Goal: Task Accomplishment & Management: Manage account settings

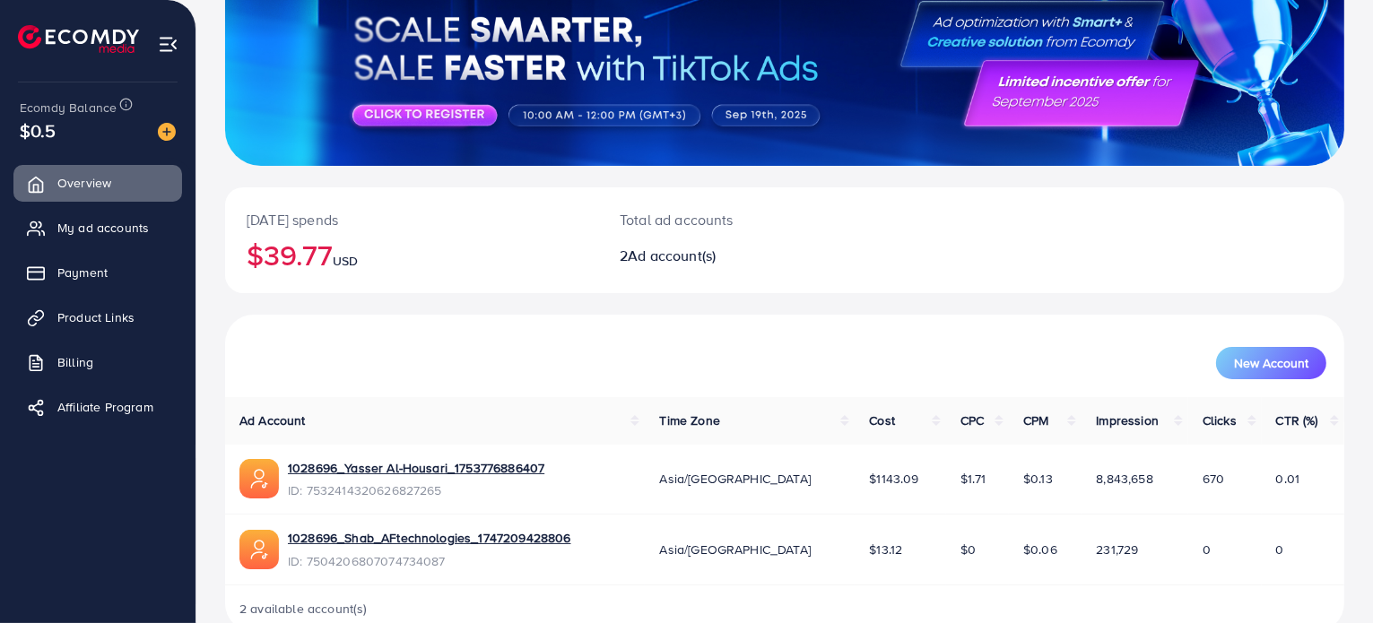
scroll to position [201, 0]
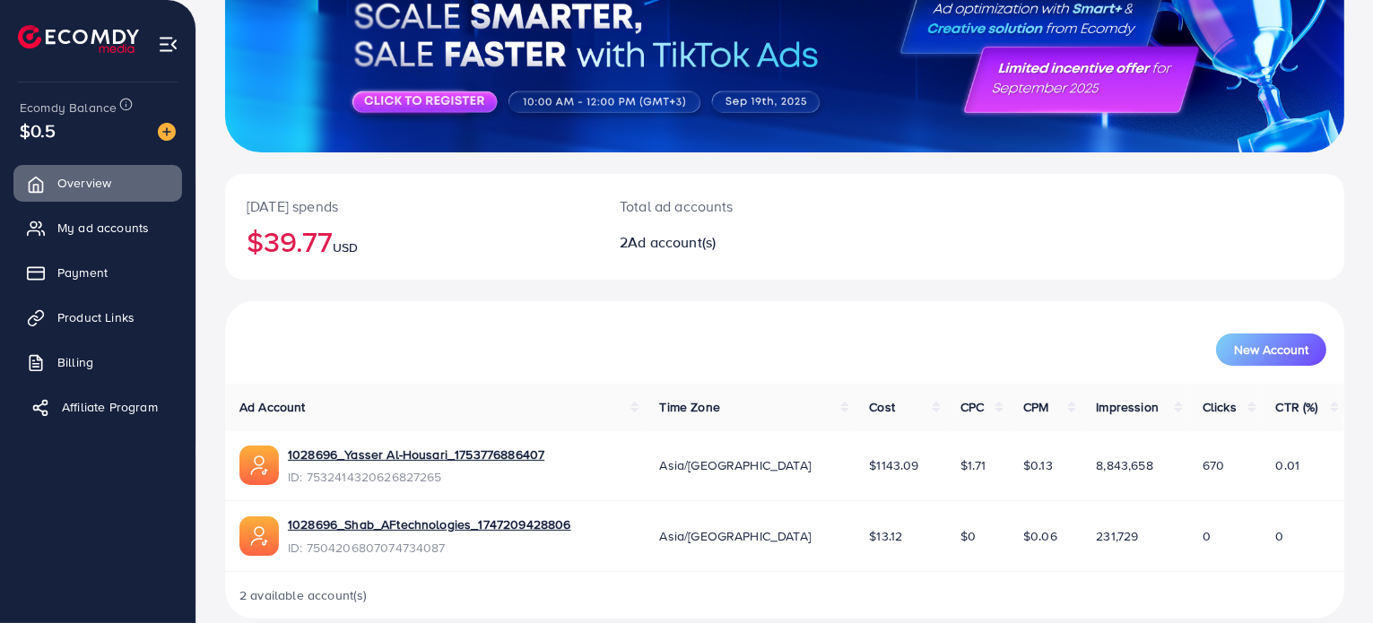
click at [135, 408] on span "Affiliate Program" at bounding box center [110, 407] width 96 height 18
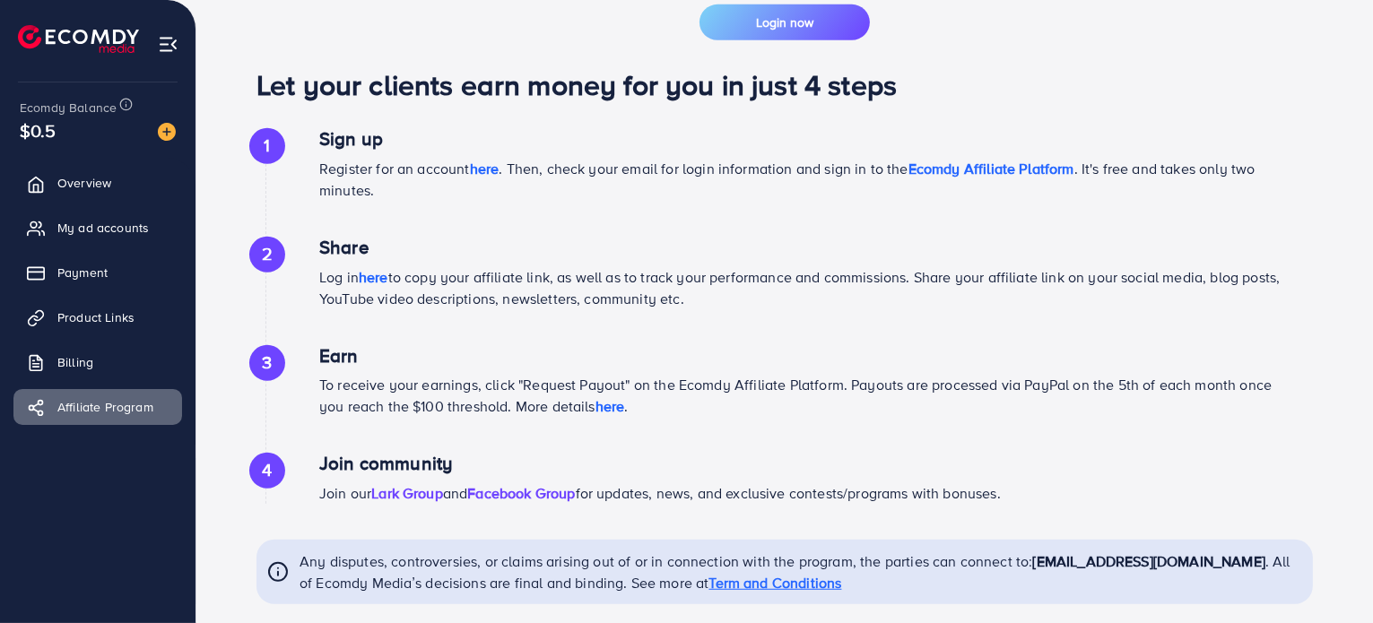
scroll to position [1001, 0]
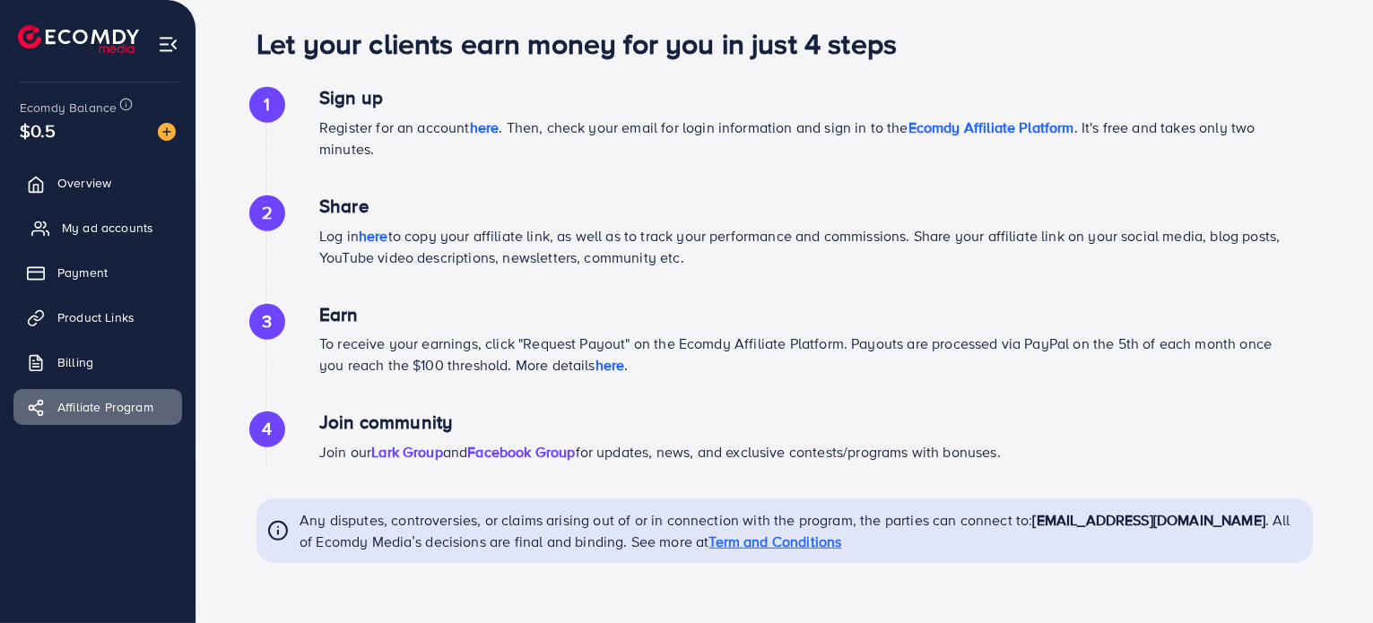
click at [93, 225] on span "My ad accounts" at bounding box center [107, 228] width 91 height 18
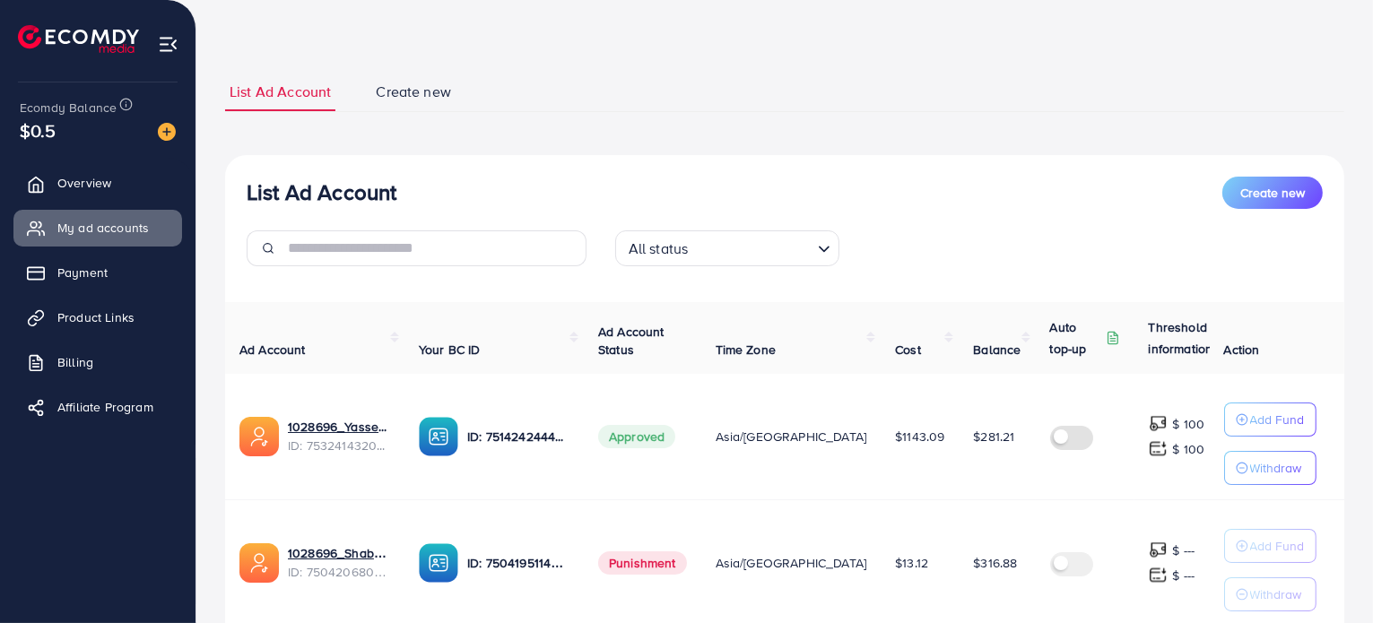
scroll to position [190, 0]
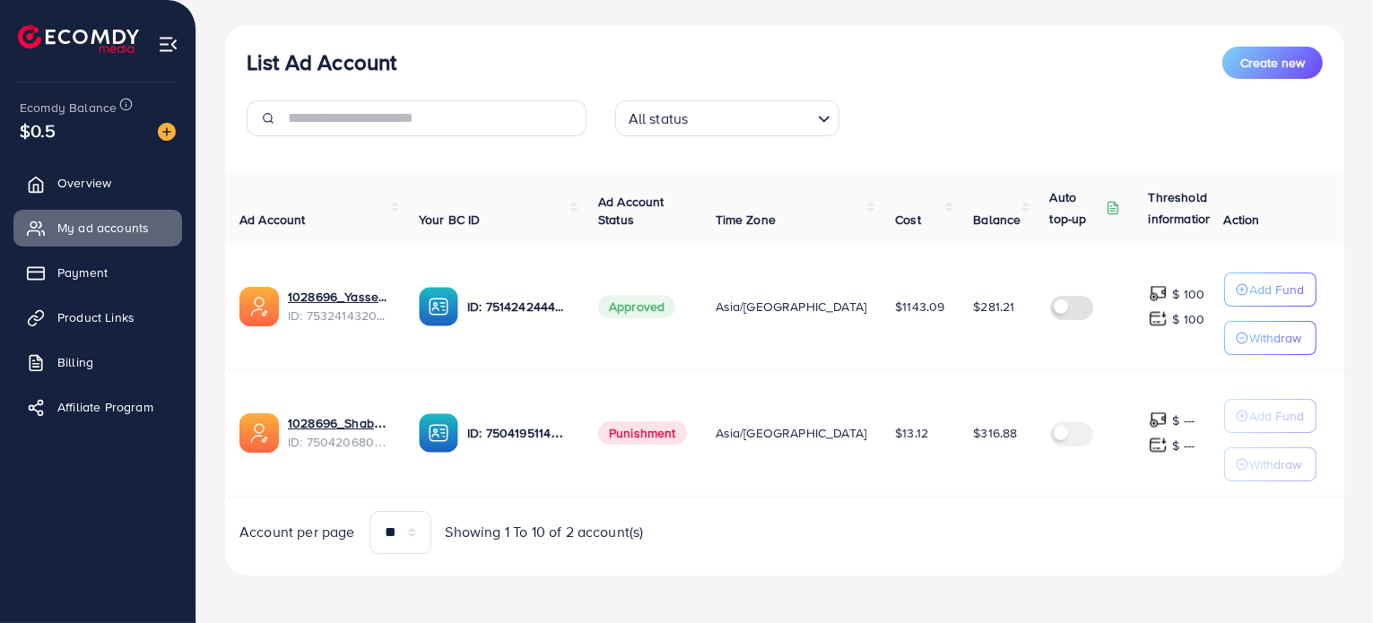
click at [1050, 433] on label at bounding box center [1075, 433] width 50 height 21
click at [658, 428] on span "Punishment" at bounding box center [642, 433] width 89 height 23
click at [973, 430] on span "$316.88" at bounding box center [995, 433] width 44 height 18
click at [750, 470] on td "Asia/[GEOGRAPHIC_DATA]" at bounding box center [791, 433] width 180 height 126
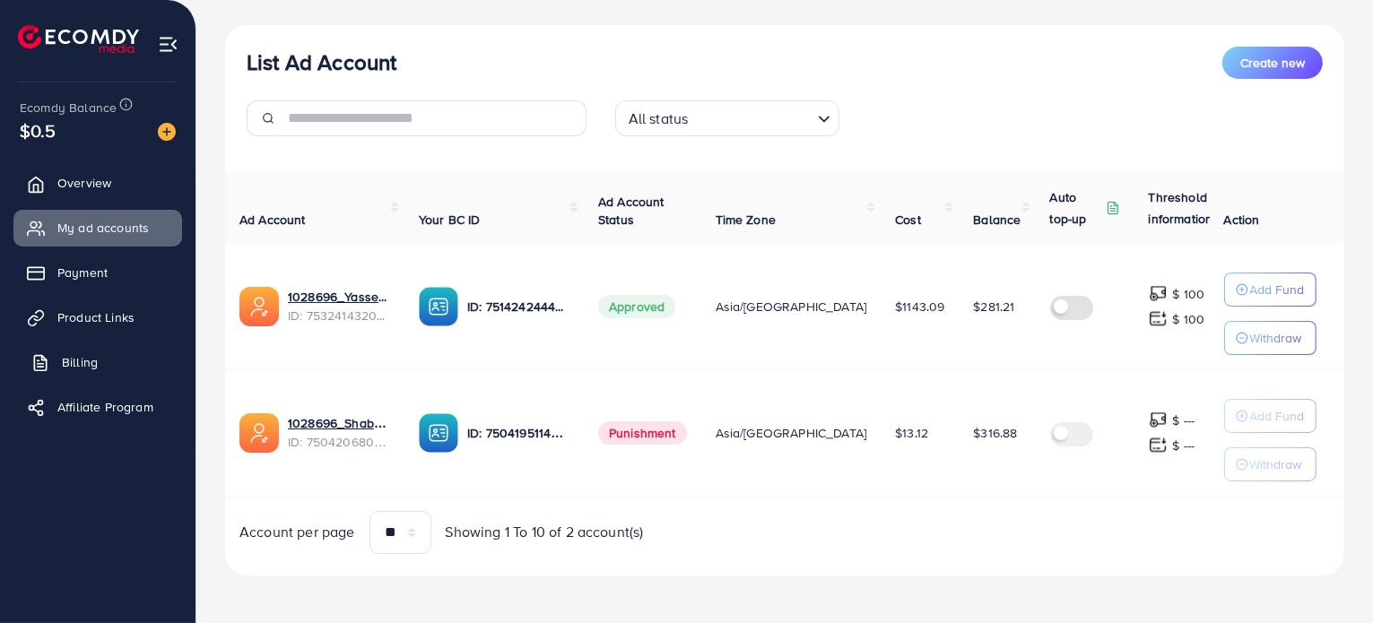
click at [74, 375] on link "Billing" at bounding box center [97, 362] width 169 height 36
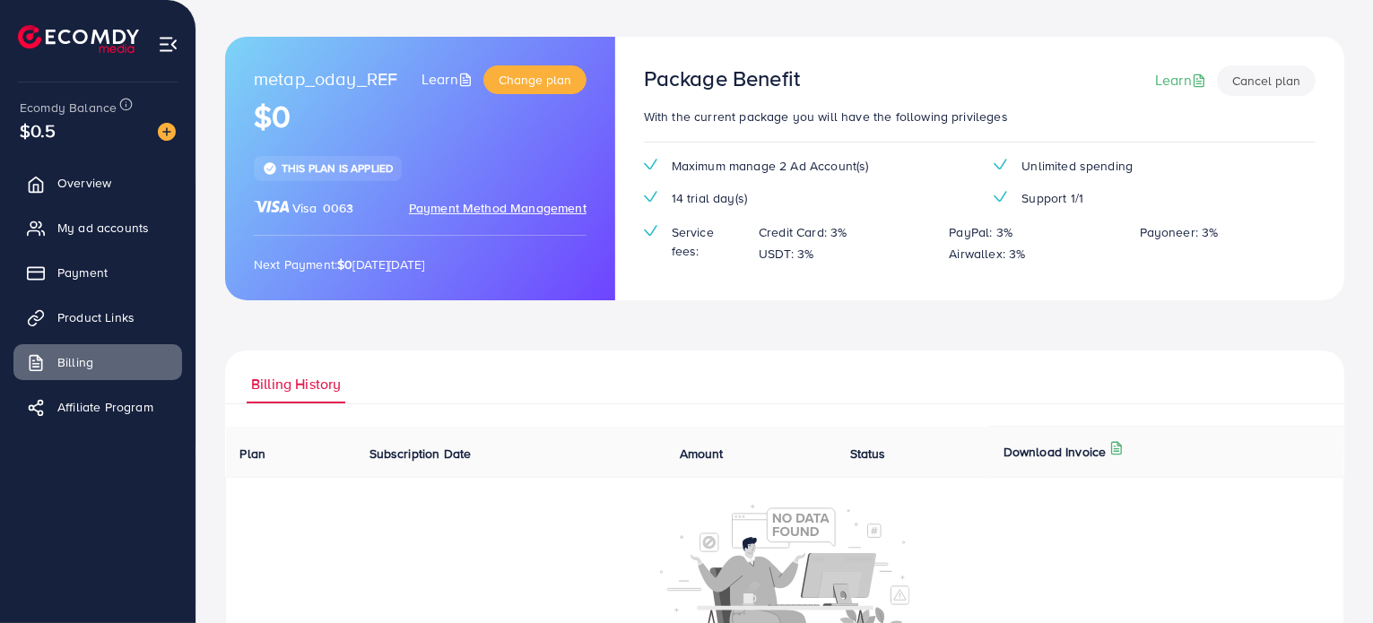
scroll to position [184, 0]
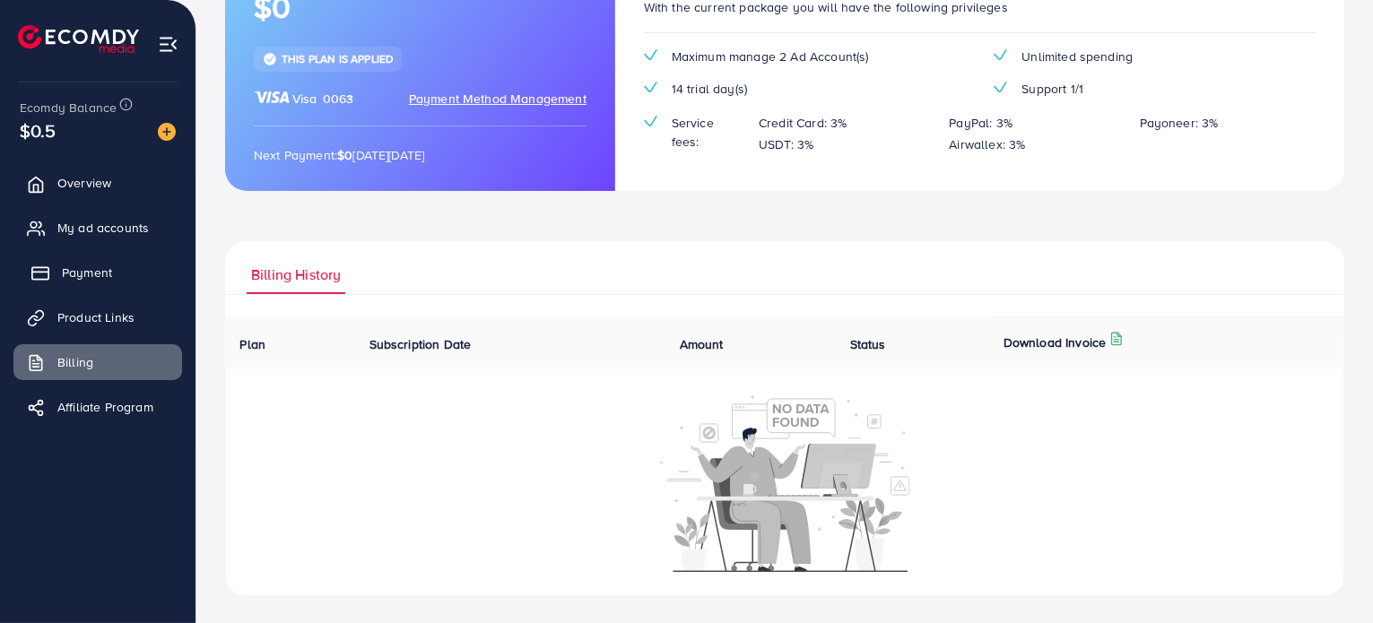
click at [77, 272] on span "Payment" at bounding box center [87, 273] width 50 height 18
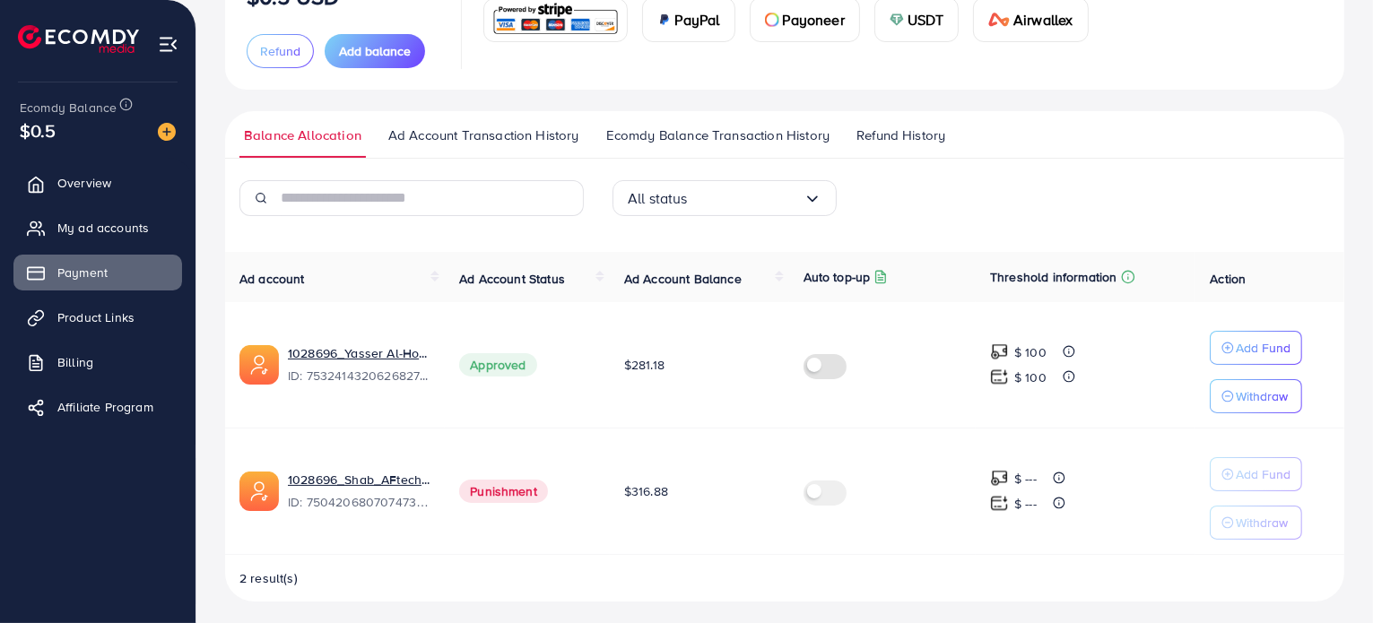
scroll to position [176, 0]
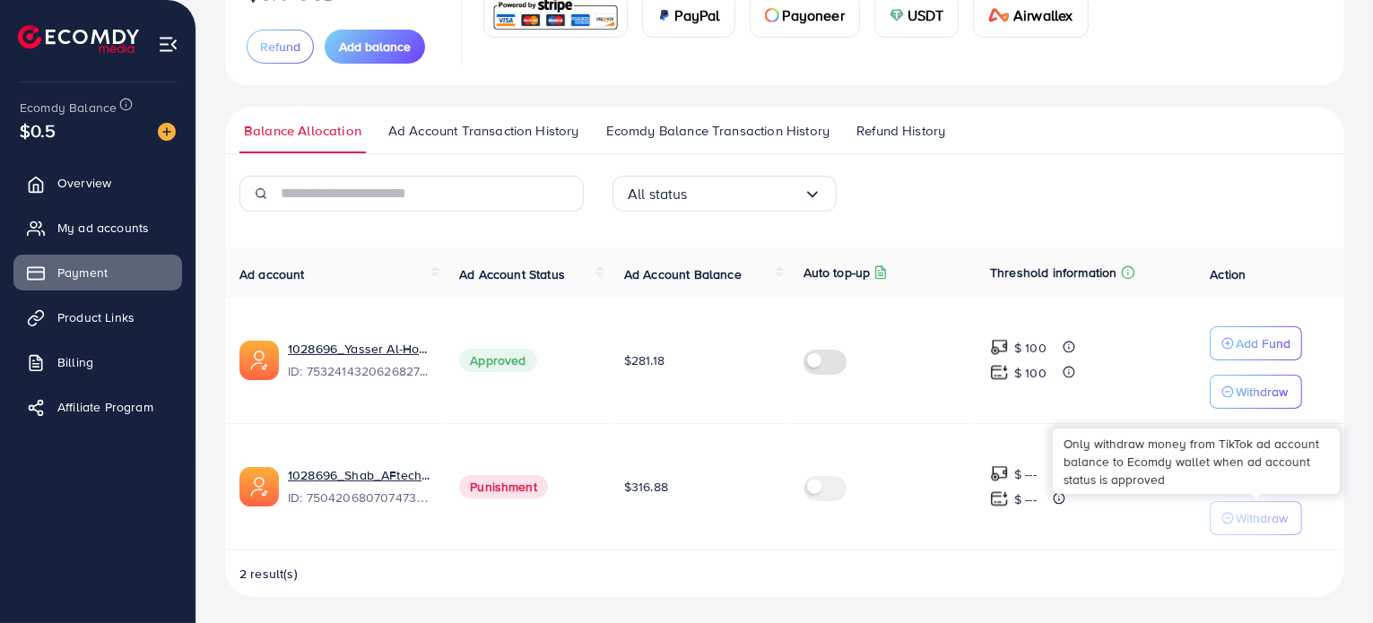
click at [1242, 501] on button "Withdraw" at bounding box center [1256, 518] width 92 height 34
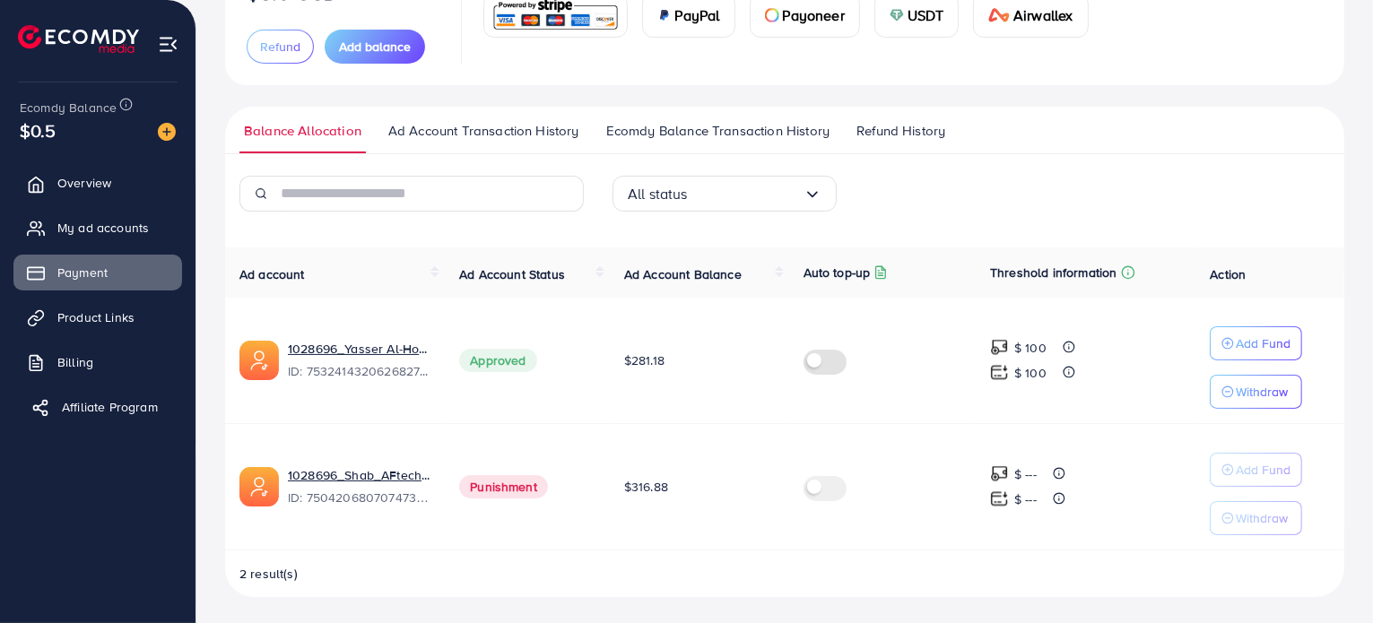
click at [93, 401] on span "Affiliate Program" at bounding box center [110, 407] width 96 height 18
